Goal: Information Seeking & Learning: Learn about a topic

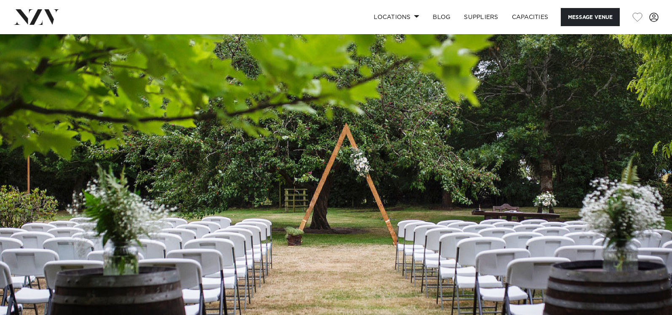
drag, startPoint x: 354, startPoint y: 128, endPoint x: 347, endPoint y: 120, distance: 9.8
click at [347, 120] on img at bounding box center [336, 191] width 672 height 315
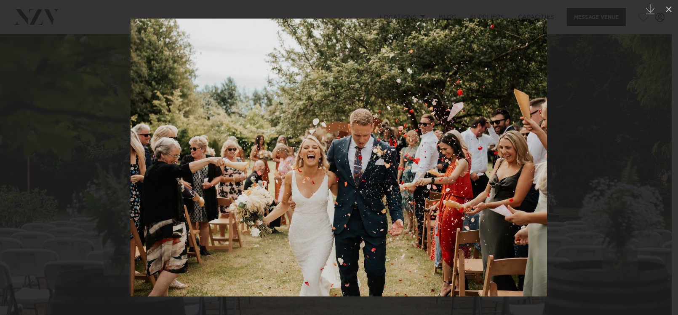
drag, startPoint x: 595, startPoint y: 89, endPoint x: 562, endPoint y: 128, distance: 50.8
click at [595, 89] on div at bounding box center [339, 157] width 678 height 315
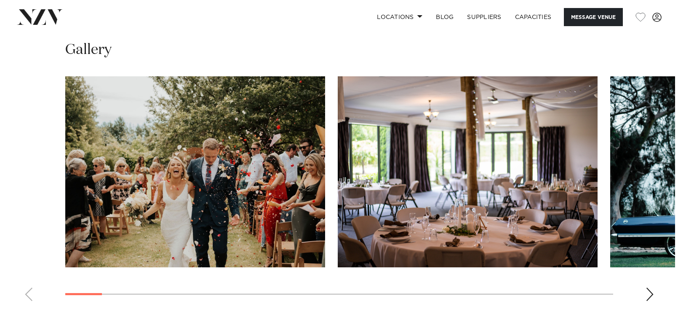
scroll to position [884, 0]
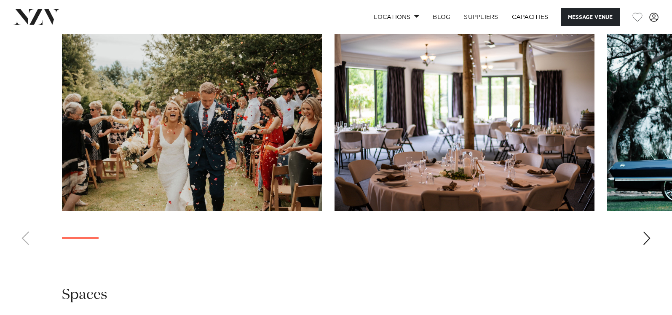
click at [638, 240] on swiper-container at bounding box center [336, 135] width 672 height 231
click at [640, 241] on swiper-container at bounding box center [336, 135] width 672 height 231
click at [644, 239] on div "Next slide" at bounding box center [646, 237] width 8 height 13
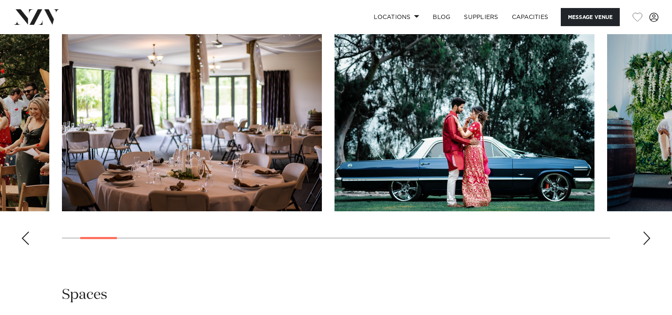
click at [645, 239] on div "Next slide" at bounding box center [646, 237] width 8 height 13
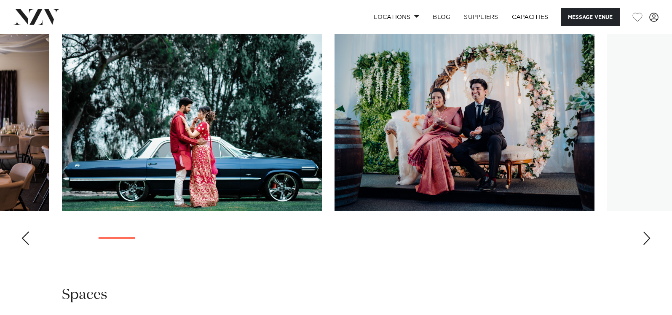
click at [645, 239] on div "Next slide" at bounding box center [646, 237] width 8 height 13
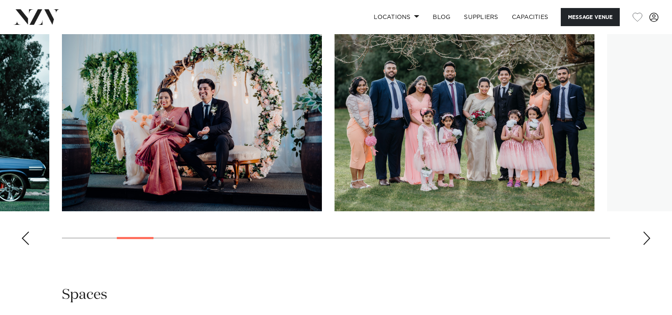
click at [645, 239] on div "Next slide" at bounding box center [646, 237] width 8 height 13
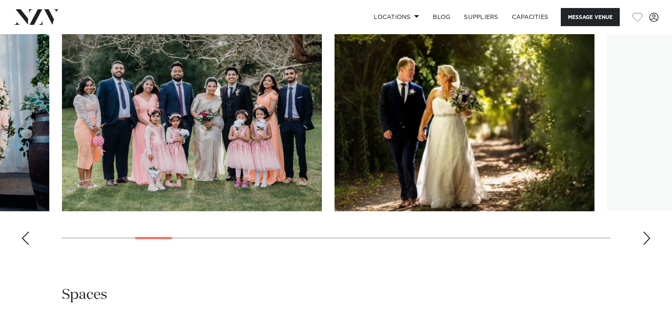
click at [645, 239] on div "Next slide" at bounding box center [646, 237] width 8 height 13
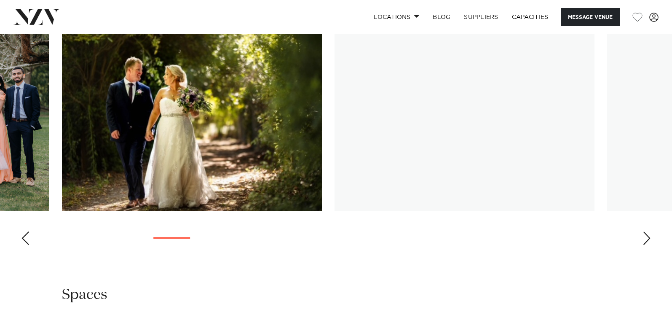
click at [645, 239] on div "Next slide" at bounding box center [646, 237] width 8 height 13
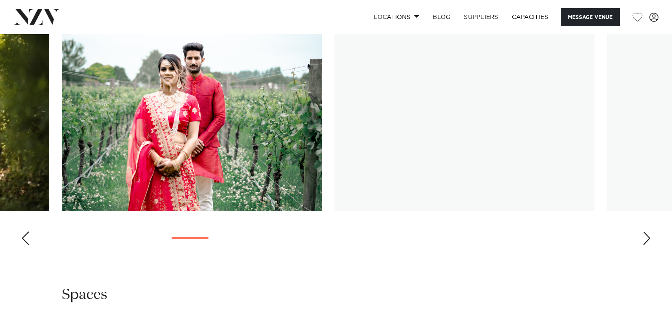
click at [645, 239] on div "Next slide" at bounding box center [646, 237] width 8 height 13
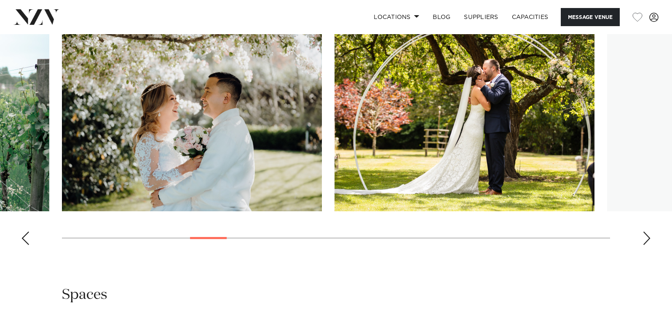
click at [645, 239] on div "Next slide" at bounding box center [646, 237] width 8 height 13
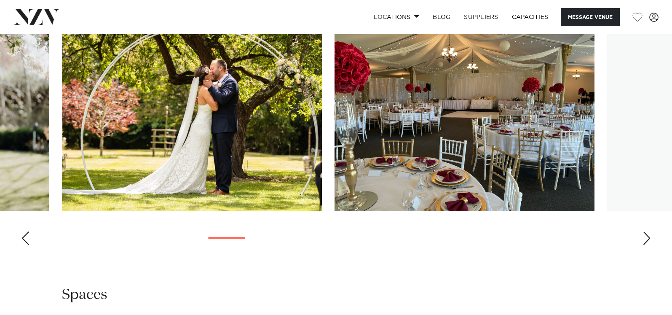
click at [645, 239] on div "Next slide" at bounding box center [646, 237] width 8 height 13
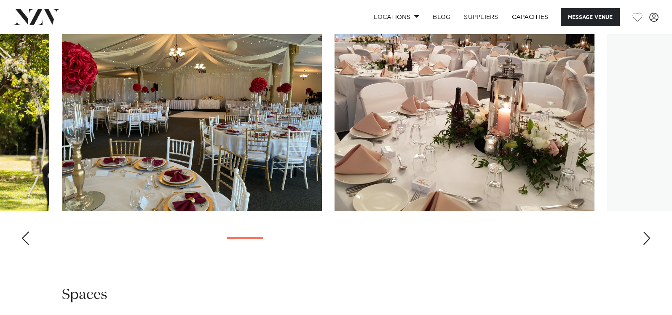
click at [645, 239] on div "Next slide" at bounding box center [646, 237] width 8 height 13
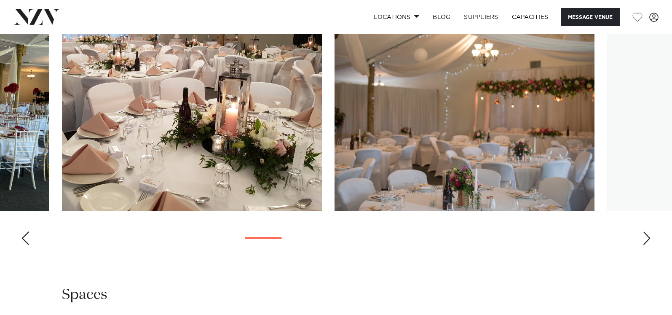
click at [645, 239] on div "Next slide" at bounding box center [646, 237] width 8 height 13
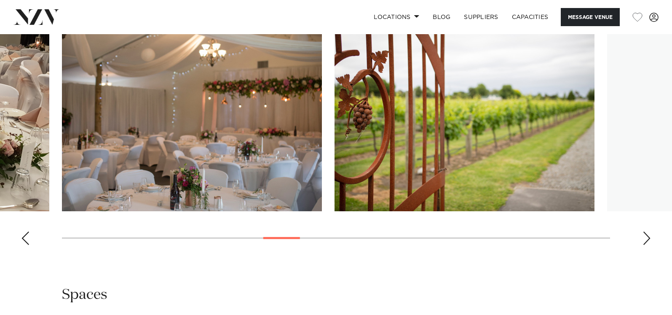
click at [645, 239] on div "Next slide" at bounding box center [646, 237] width 8 height 13
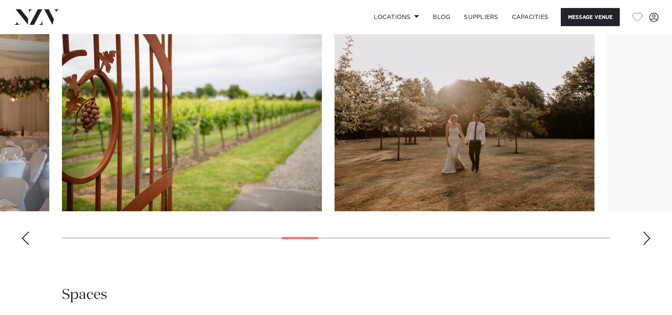
click at [645, 239] on div "Next slide" at bounding box center [646, 237] width 8 height 13
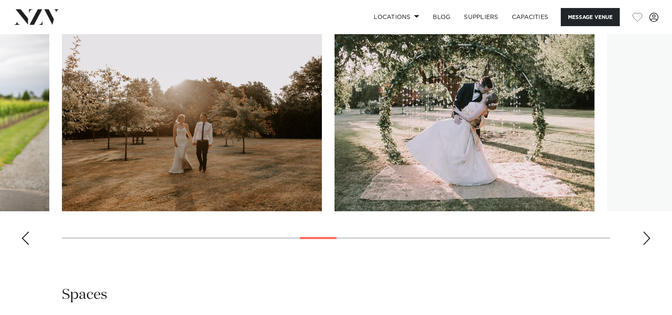
click at [645, 239] on div "Next slide" at bounding box center [646, 237] width 8 height 13
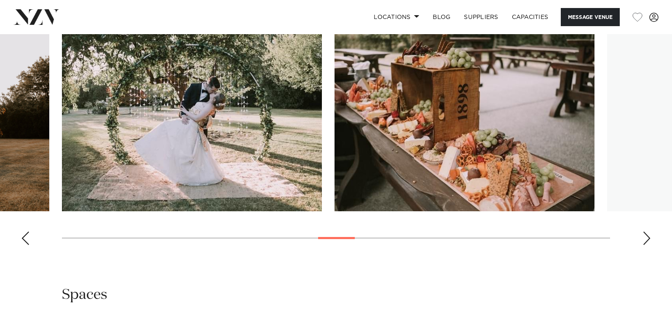
click at [645, 239] on div "Next slide" at bounding box center [646, 237] width 8 height 13
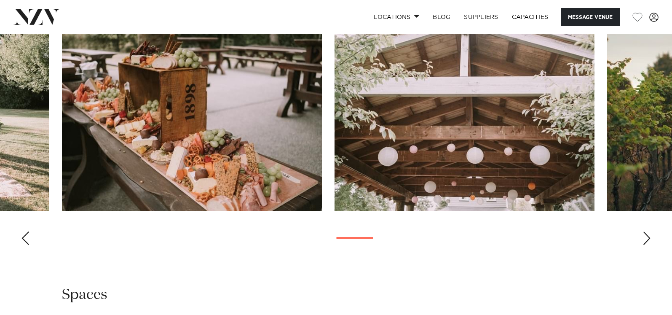
click at [645, 239] on div "Next slide" at bounding box center [646, 237] width 8 height 13
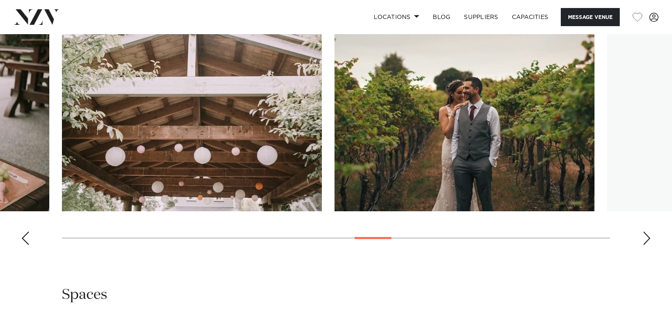
click at [645, 239] on div "Next slide" at bounding box center [646, 237] width 8 height 13
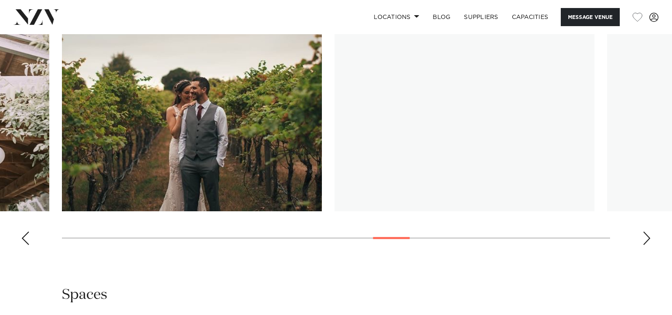
click at [645, 239] on div "Next slide" at bounding box center [646, 237] width 8 height 13
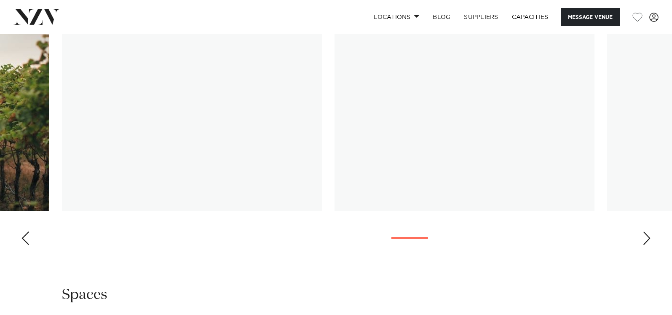
click at [645, 239] on div "Next slide" at bounding box center [646, 237] width 8 height 13
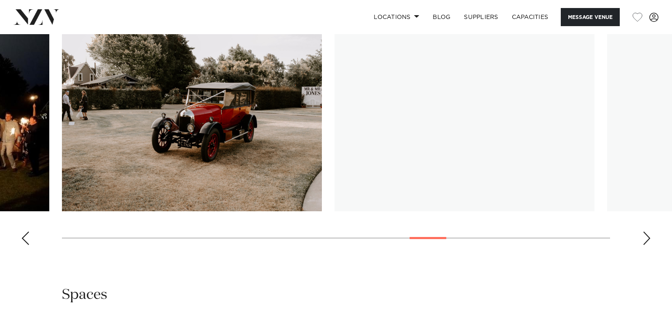
click at [645, 239] on div "Next slide" at bounding box center [646, 237] width 8 height 13
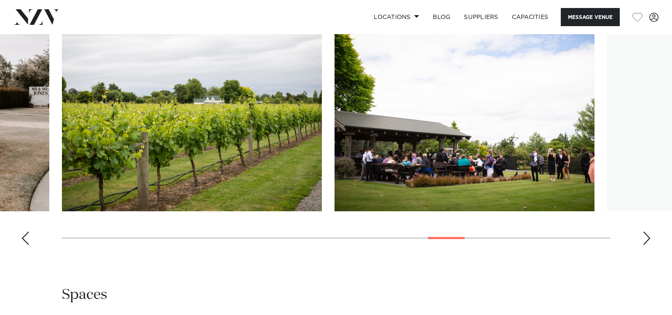
click at [645, 239] on div "Next slide" at bounding box center [646, 237] width 8 height 13
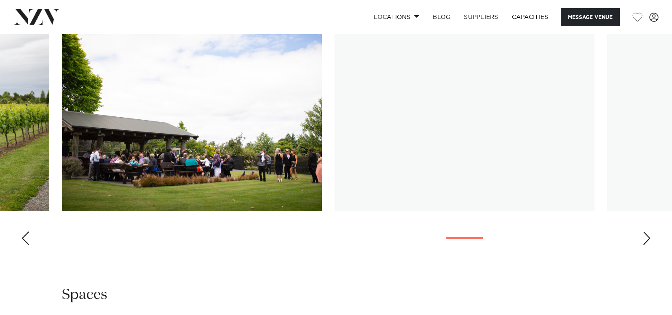
click at [645, 239] on div "Next slide" at bounding box center [646, 237] width 8 height 13
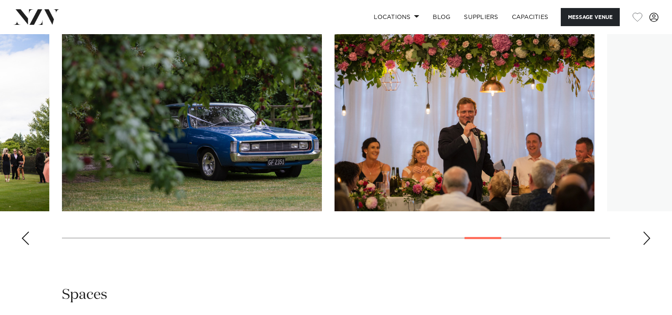
click at [645, 239] on div "Next slide" at bounding box center [646, 237] width 8 height 13
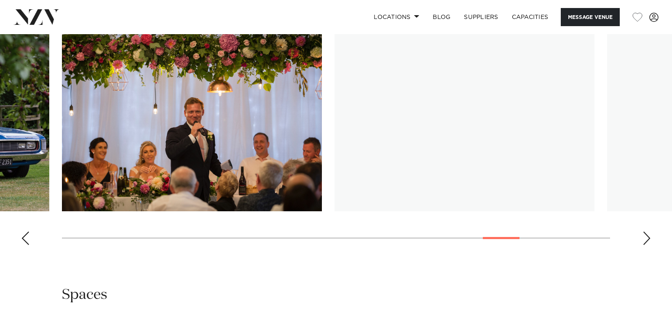
click at [645, 239] on div "Next slide" at bounding box center [646, 237] width 8 height 13
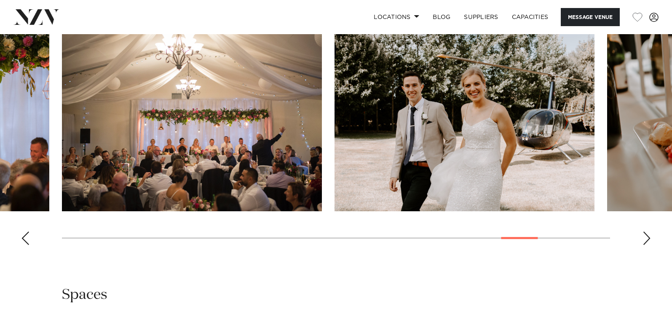
click at [645, 239] on div "Next slide" at bounding box center [646, 237] width 8 height 13
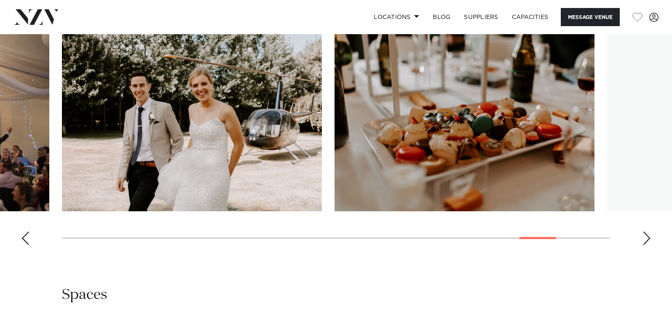
click at [645, 239] on div "Next slide" at bounding box center [646, 237] width 8 height 13
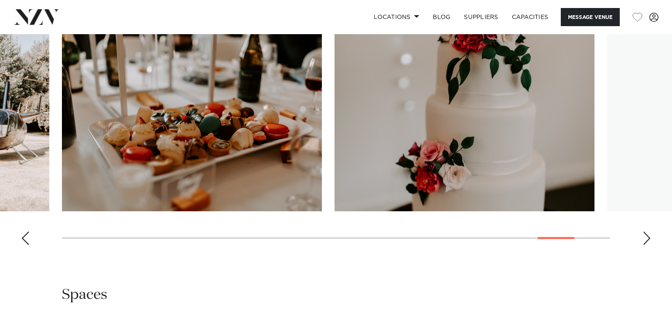
click at [645, 239] on div "Next slide" at bounding box center [646, 237] width 8 height 13
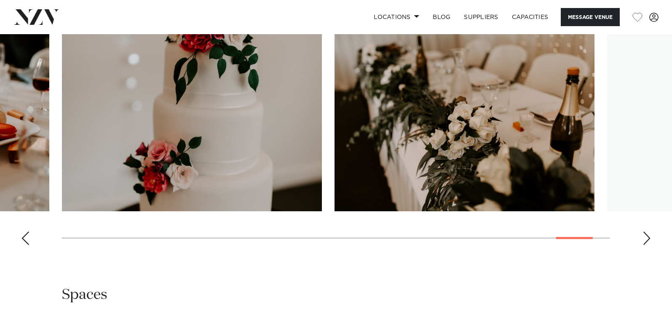
click at [645, 239] on div "Next slide" at bounding box center [646, 237] width 8 height 13
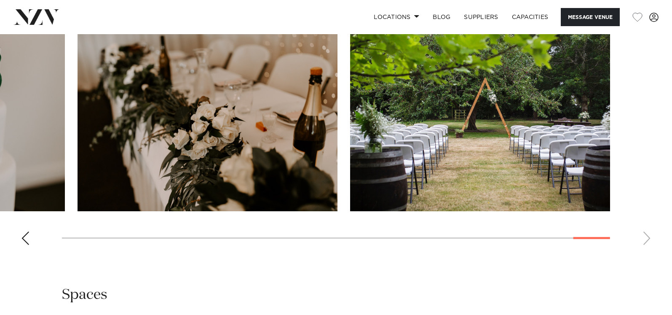
click at [523, 127] on img "30 / 30" at bounding box center [480, 115] width 260 height 191
